Goal: Obtain resource: Download file/media

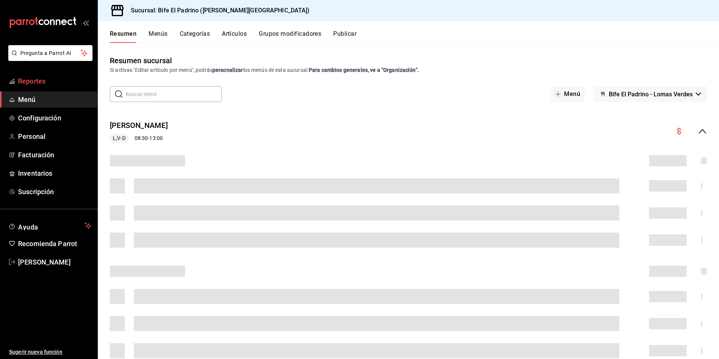
click at [43, 82] on span "Reportes" at bounding box center [54, 81] width 73 height 10
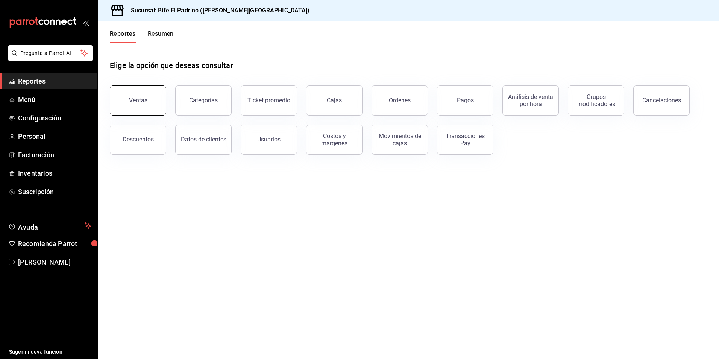
click at [150, 100] on button "Ventas" at bounding box center [138, 100] width 56 height 30
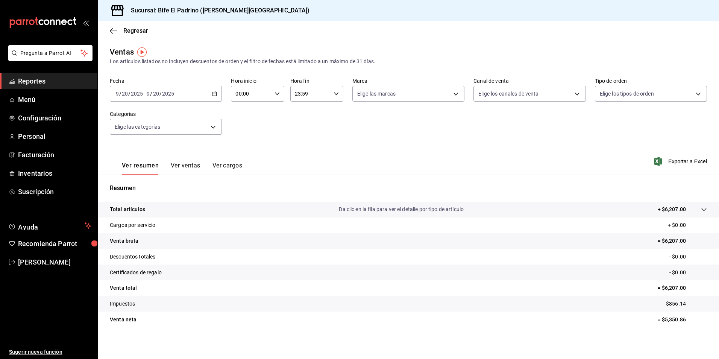
click at [214, 95] on \(Stroke\) "button" at bounding box center [214, 94] width 5 height 4
click at [156, 182] on span "Rango de fechas" at bounding box center [145, 184] width 58 height 8
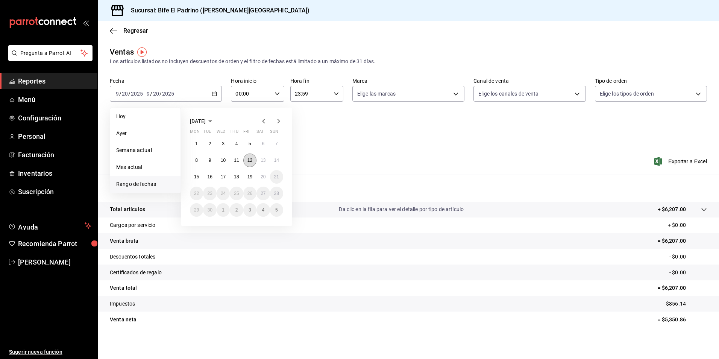
click at [253, 161] on button "12" at bounding box center [249, 160] width 13 height 14
click at [251, 177] on abbr "19" at bounding box center [249, 176] width 5 height 5
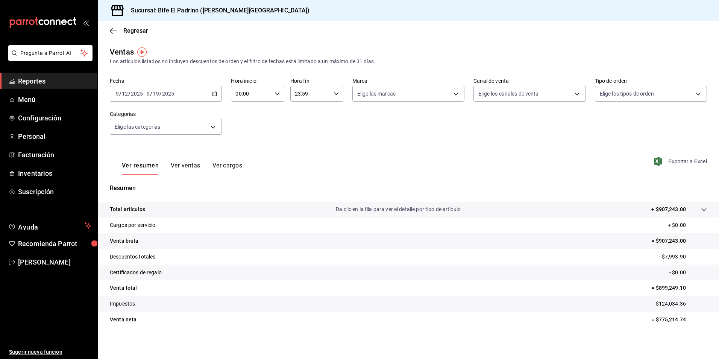
click at [694, 162] on span "Exportar a Excel" at bounding box center [681, 161] width 52 height 9
click at [684, 161] on span "Exportar a Excel" at bounding box center [681, 161] width 52 height 9
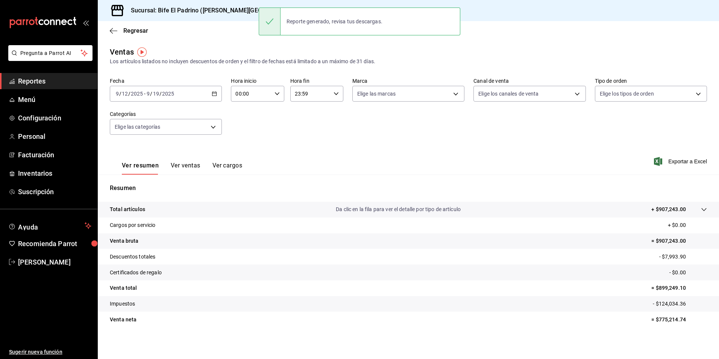
click at [501, 50] on div "Ventas Los artículos listados no incluyen descuentos de orden y el filtro de fe…" at bounding box center [408, 55] width 597 height 19
click at [214, 95] on icon "button" at bounding box center [214, 93] width 5 height 5
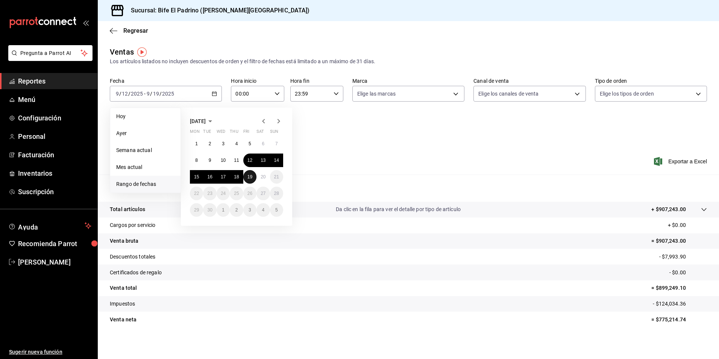
click at [250, 178] on abbr "19" at bounding box center [249, 176] width 5 height 5
click at [248, 176] on abbr "19" at bounding box center [249, 176] width 5 height 5
click at [248, 176] on div "Resumen Total artículos Da clic en la fila para ver el detalle por tipo de artí…" at bounding box center [408, 255] width 621 height 162
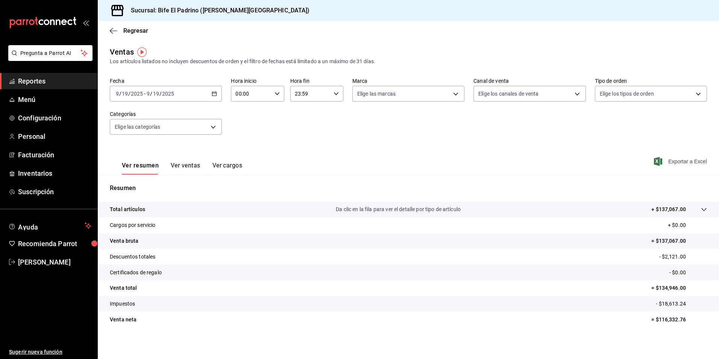
click at [670, 162] on span "Exportar a Excel" at bounding box center [681, 161] width 52 height 9
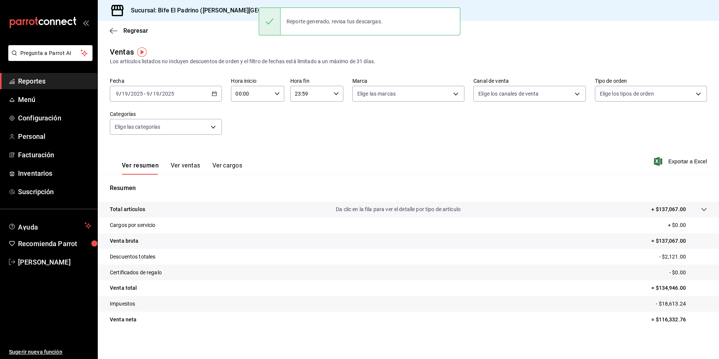
click at [473, 48] on div "Ventas Los artículos listados no incluyen descuentos de orden y el filtro de fe…" at bounding box center [408, 55] width 597 height 19
click at [212, 95] on \(Stroke\) "button" at bounding box center [214, 94] width 5 height 4
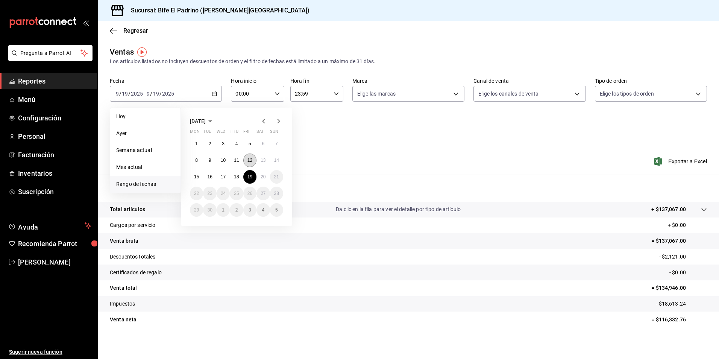
click at [253, 161] on button "12" at bounding box center [249, 160] width 13 height 14
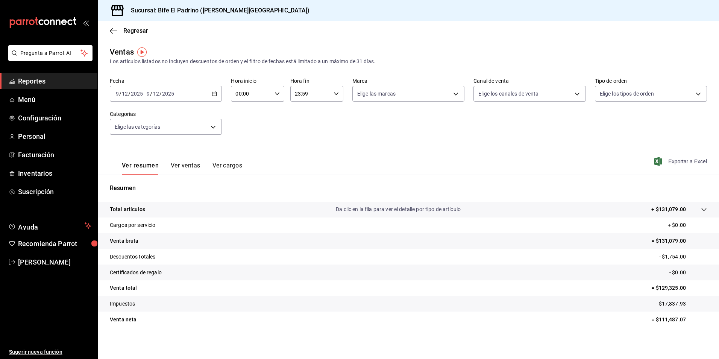
click at [691, 162] on span "Exportar a Excel" at bounding box center [681, 161] width 52 height 9
